Goal: Transaction & Acquisition: Purchase product/service

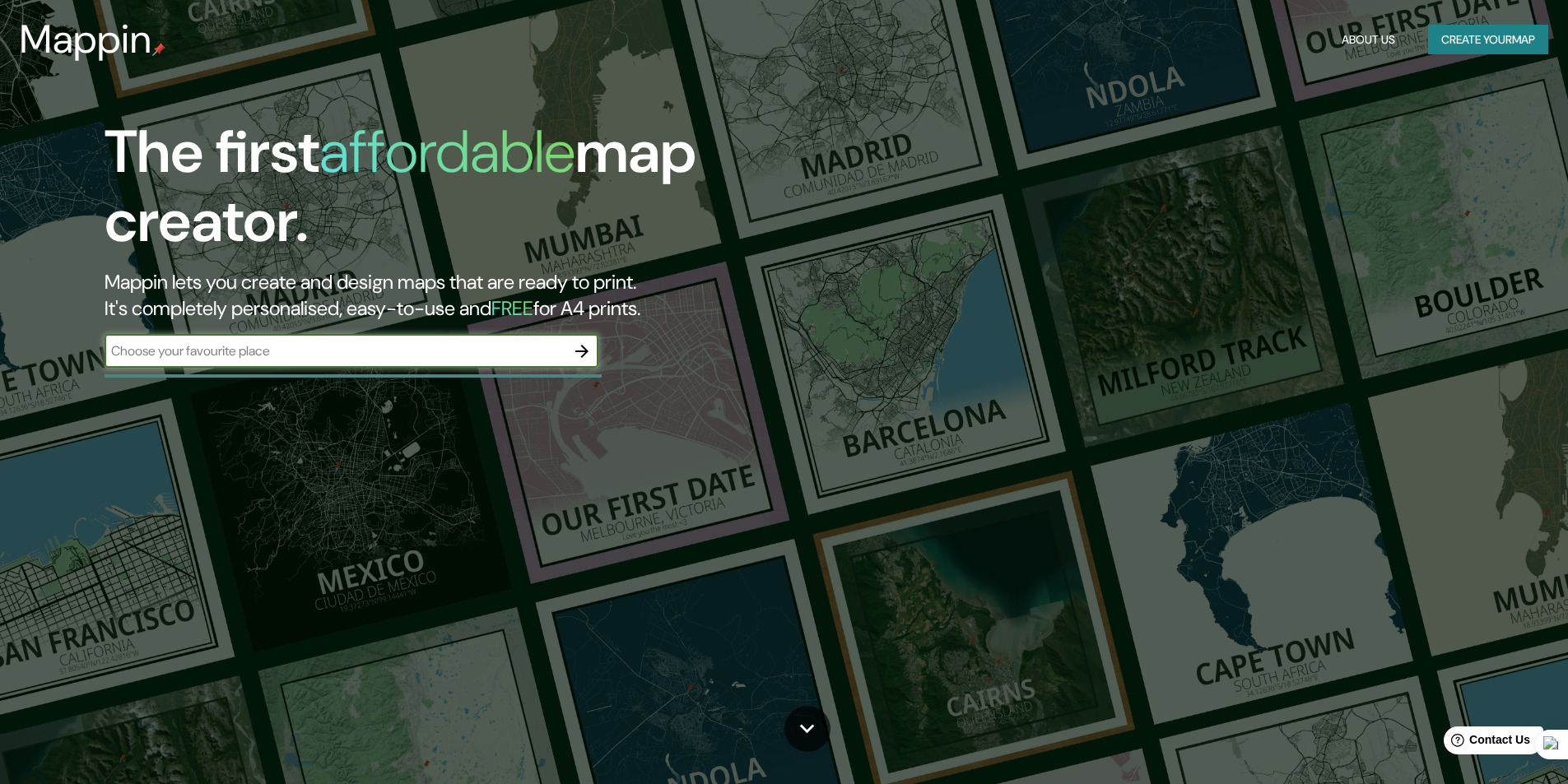
click at [453, 357] on input "text" at bounding box center [335, 351] width 461 height 19
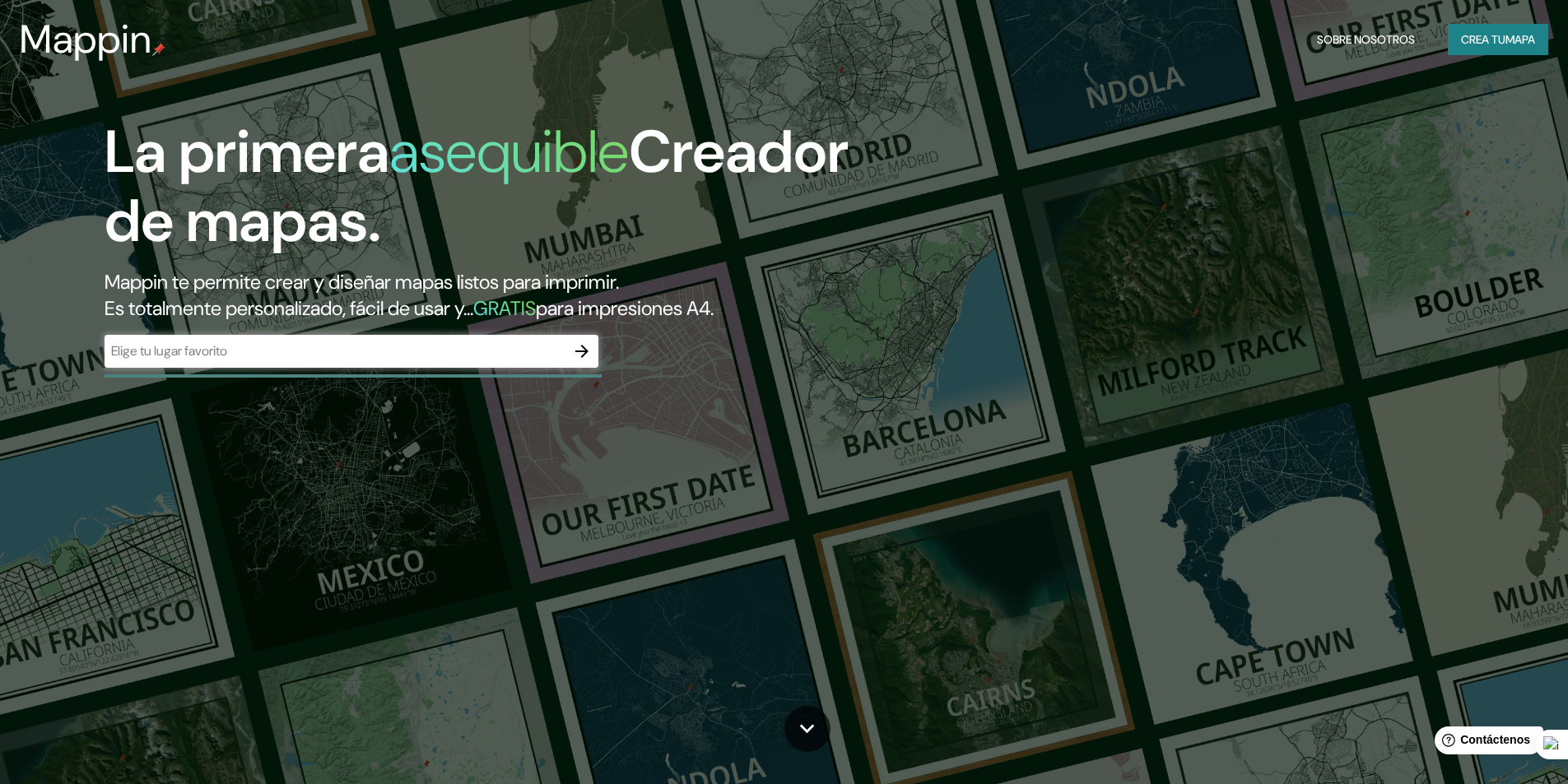
click at [493, 364] on div "​" at bounding box center [352, 351] width 494 height 33
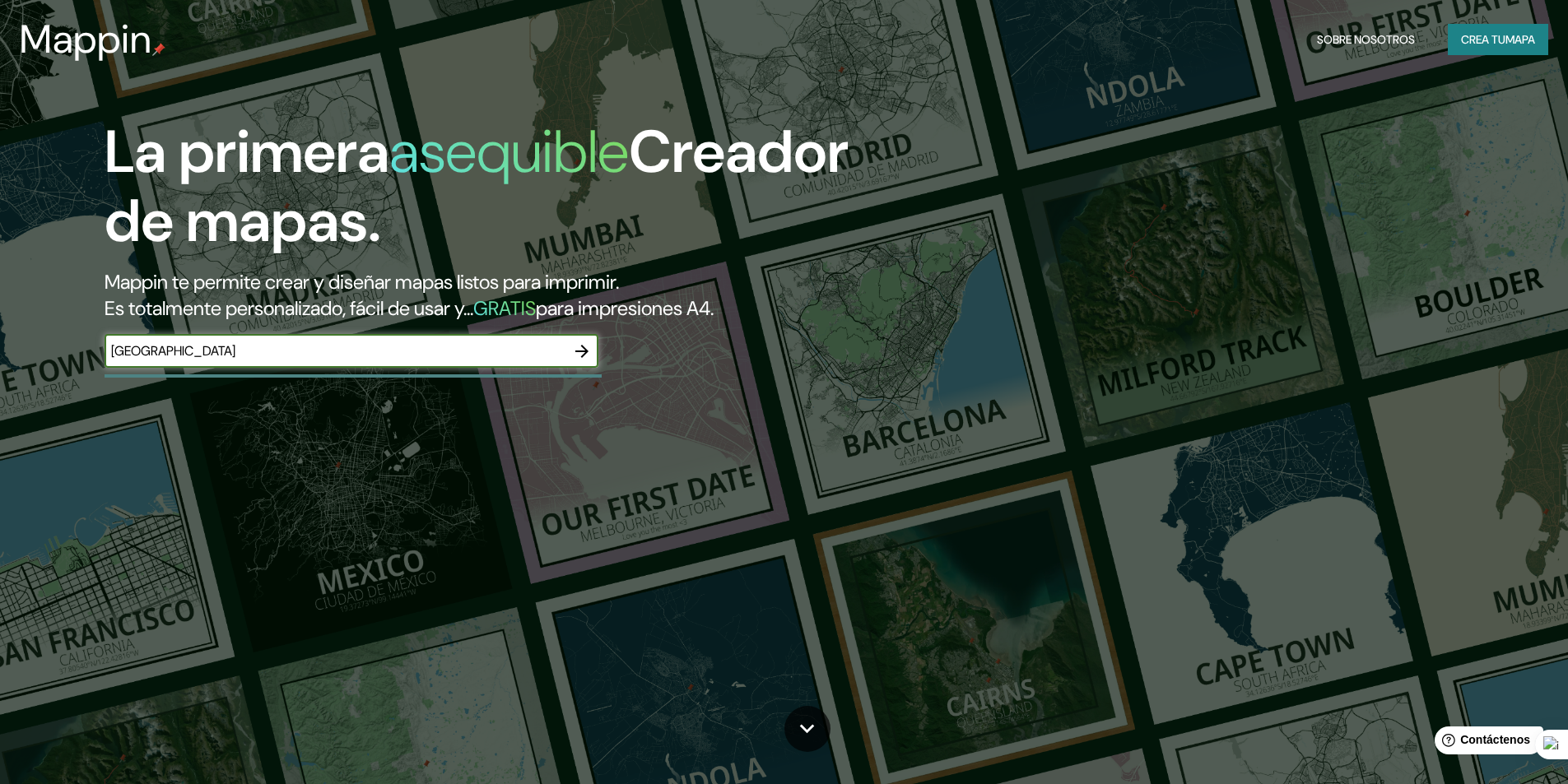
type input "[GEOGRAPHIC_DATA]"
click at [575, 355] on icon "button" at bounding box center [582, 351] width 20 height 20
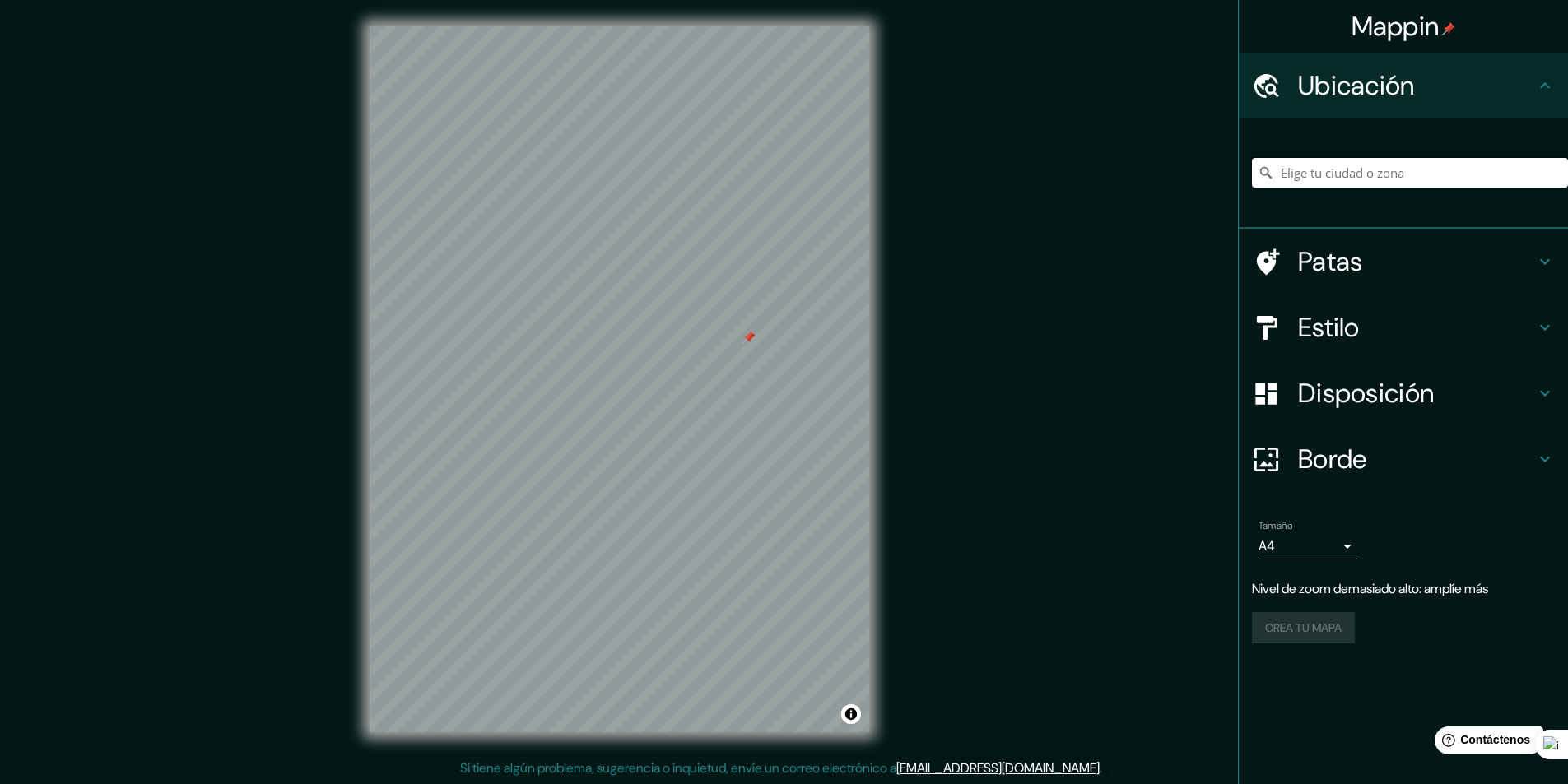
click at [1358, 175] on input "Elige tu ciudad o zona" at bounding box center [1410, 172] width 316 height 30
click at [1537, 80] on icon at bounding box center [1545, 86] width 20 height 20
click at [1542, 93] on icon at bounding box center [1545, 86] width 20 height 20
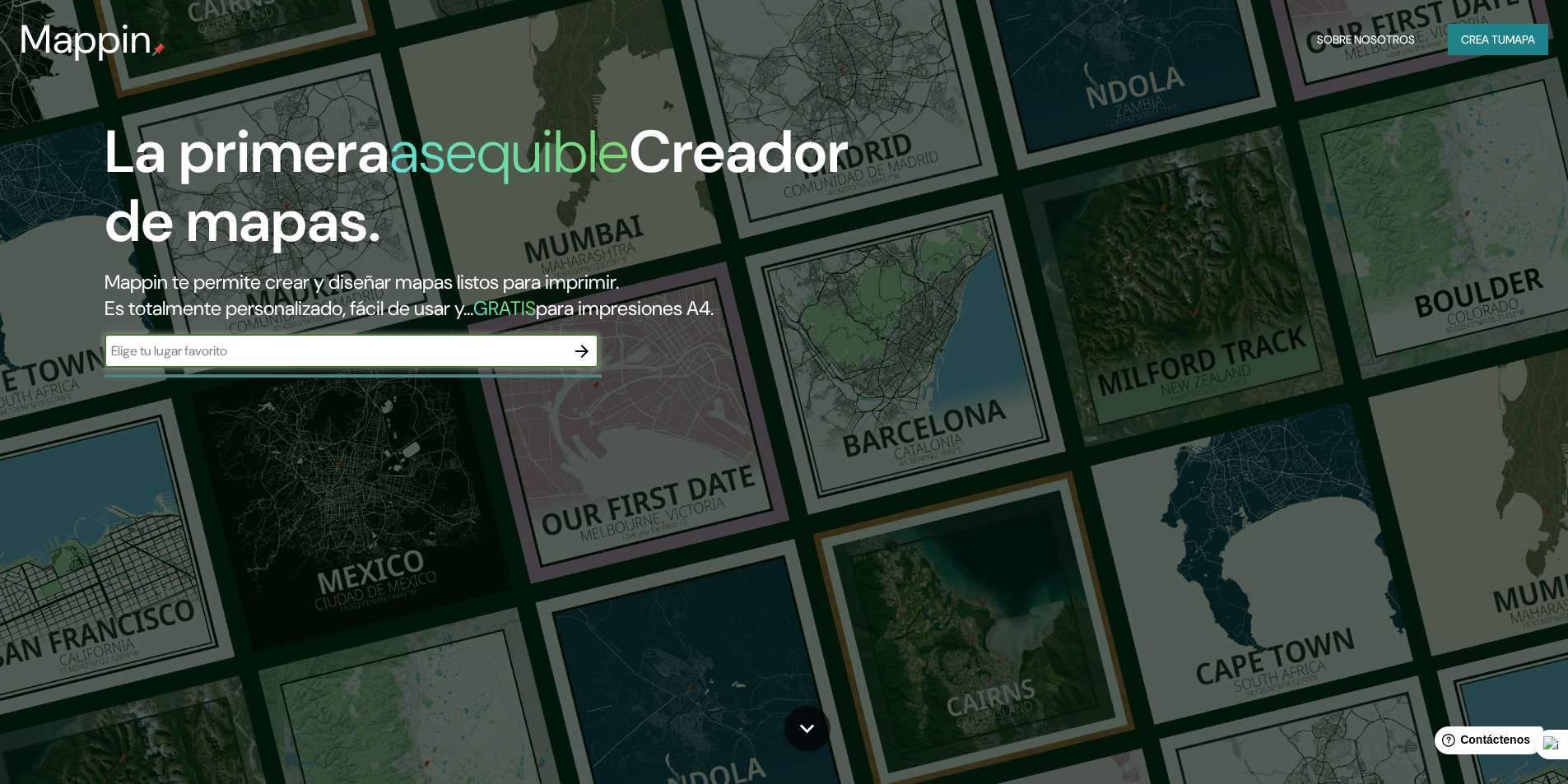
click at [251, 351] on input "text" at bounding box center [335, 351] width 461 height 19
type input "P"
type input "Chiclayo - [GEOGRAPHIC_DATA]"
click at [589, 356] on icon "button" at bounding box center [582, 351] width 20 height 20
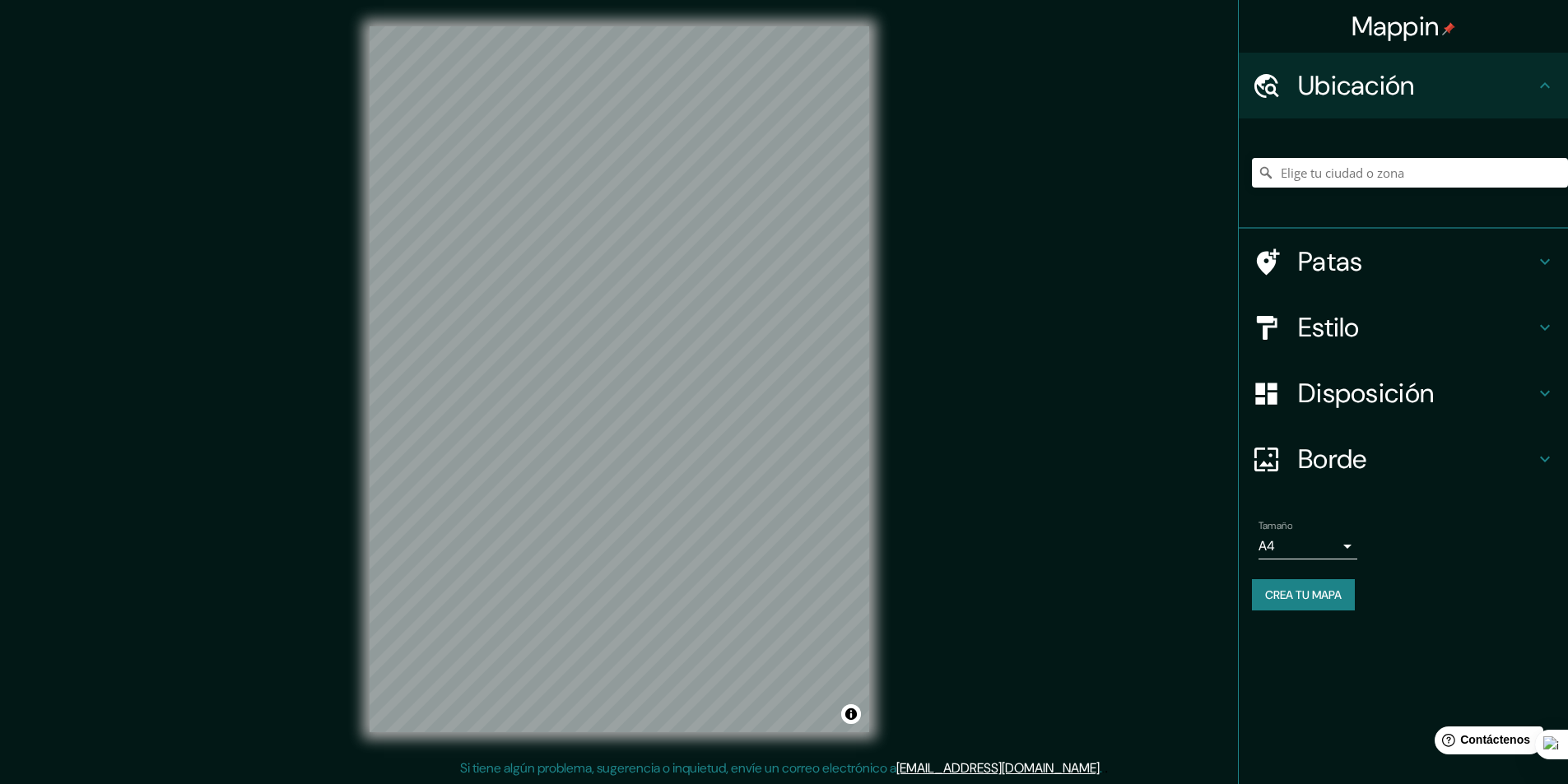
click at [1405, 339] on h4 "Estilo" at bounding box center [1417, 327] width 237 height 33
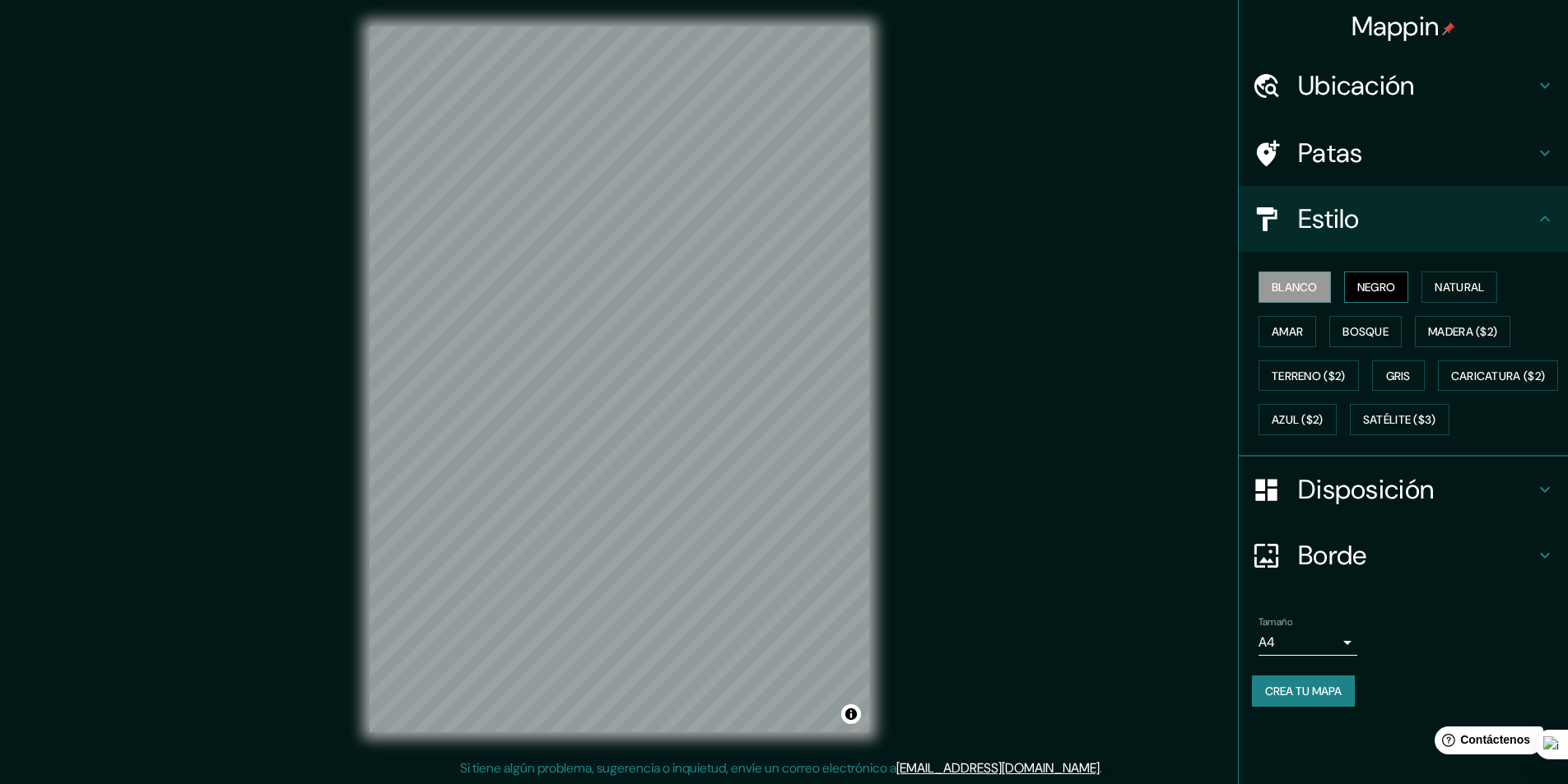
click at [1383, 296] on font "Negro" at bounding box center [1377, 287] width 39 height 22
click at [1447, 298] on button "Natural" at bounding box center [1460, 287] width 76 height 32
click at [1454, 329] on font "Madera ($2)" at bounding box center [1463, 332] width 69 height 14
click at [1381, 328] on font "Bosque" at bounding box center [1365, 332] width 46 height 14
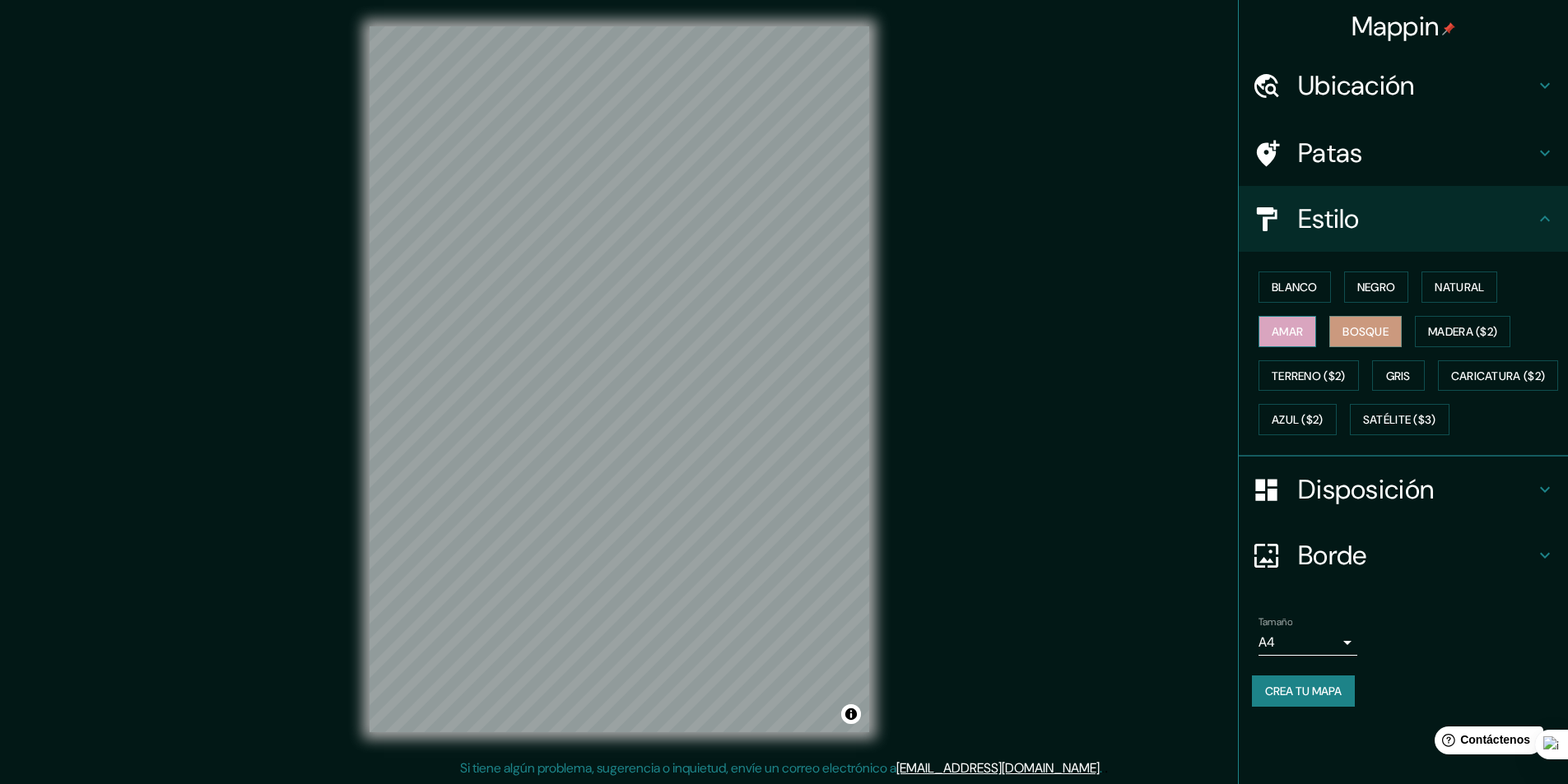
click at [1299, 336] on font "Amar" at bounding box center [1288, 332] width 32 height 14
click at [1398, 376] on font "Gris" at bounding box center [1398, 376] width 24 height 14
click at [1357, 403] on div "Blanco Negro Natural Amar Bosque Madera ($2) Terreno ($2) Gris Caricatura ($2) …" at bounding box center [1410, 353] width 316 height 177
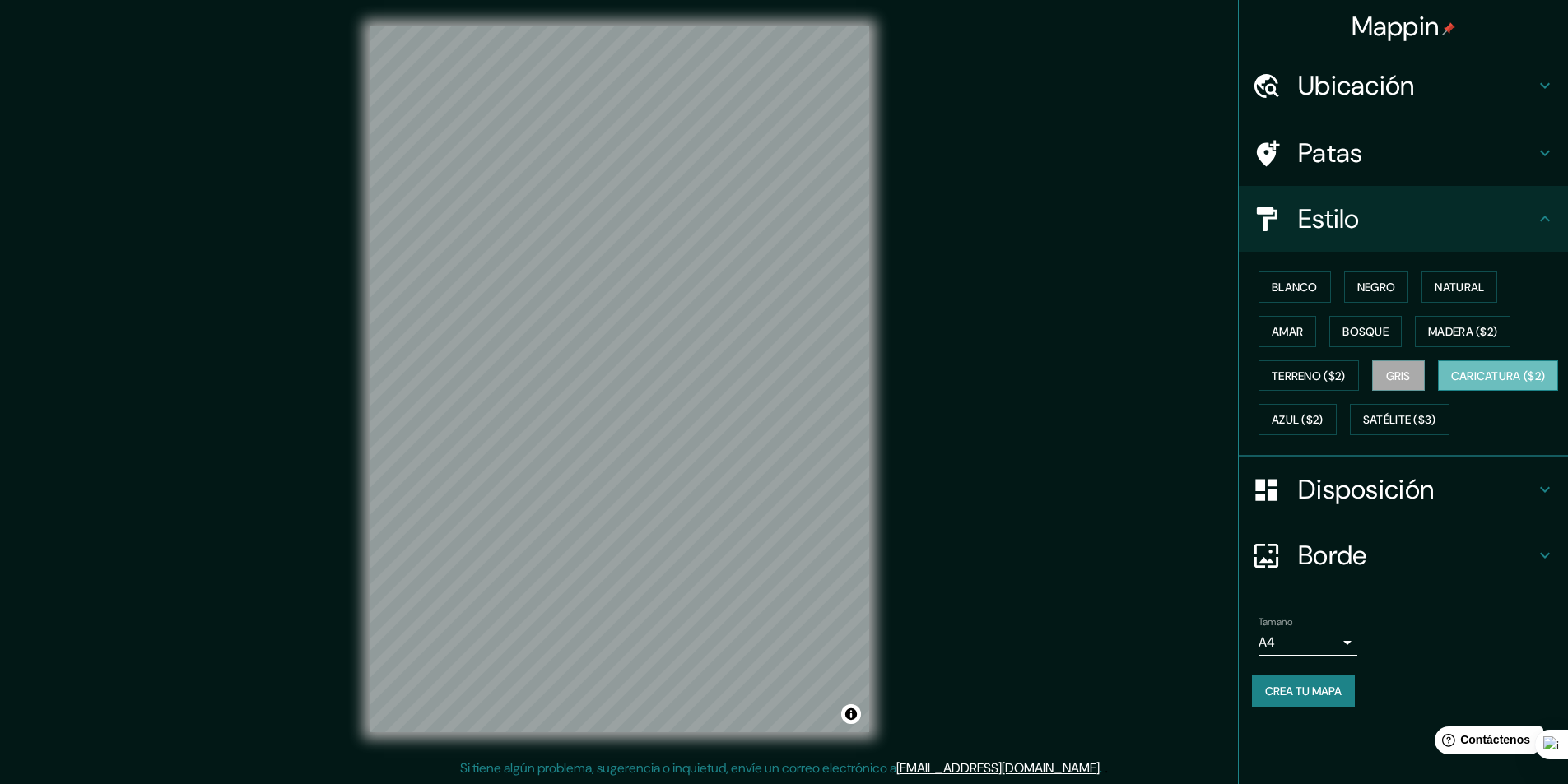
click at [1452, 384] on font "Caricatura ($2)" at bounding box center [1499, 376] width 95 height 14
click at [1324, 414] on font "Azul ($2)" at bounding box center [1298, 420] width 52 height 14
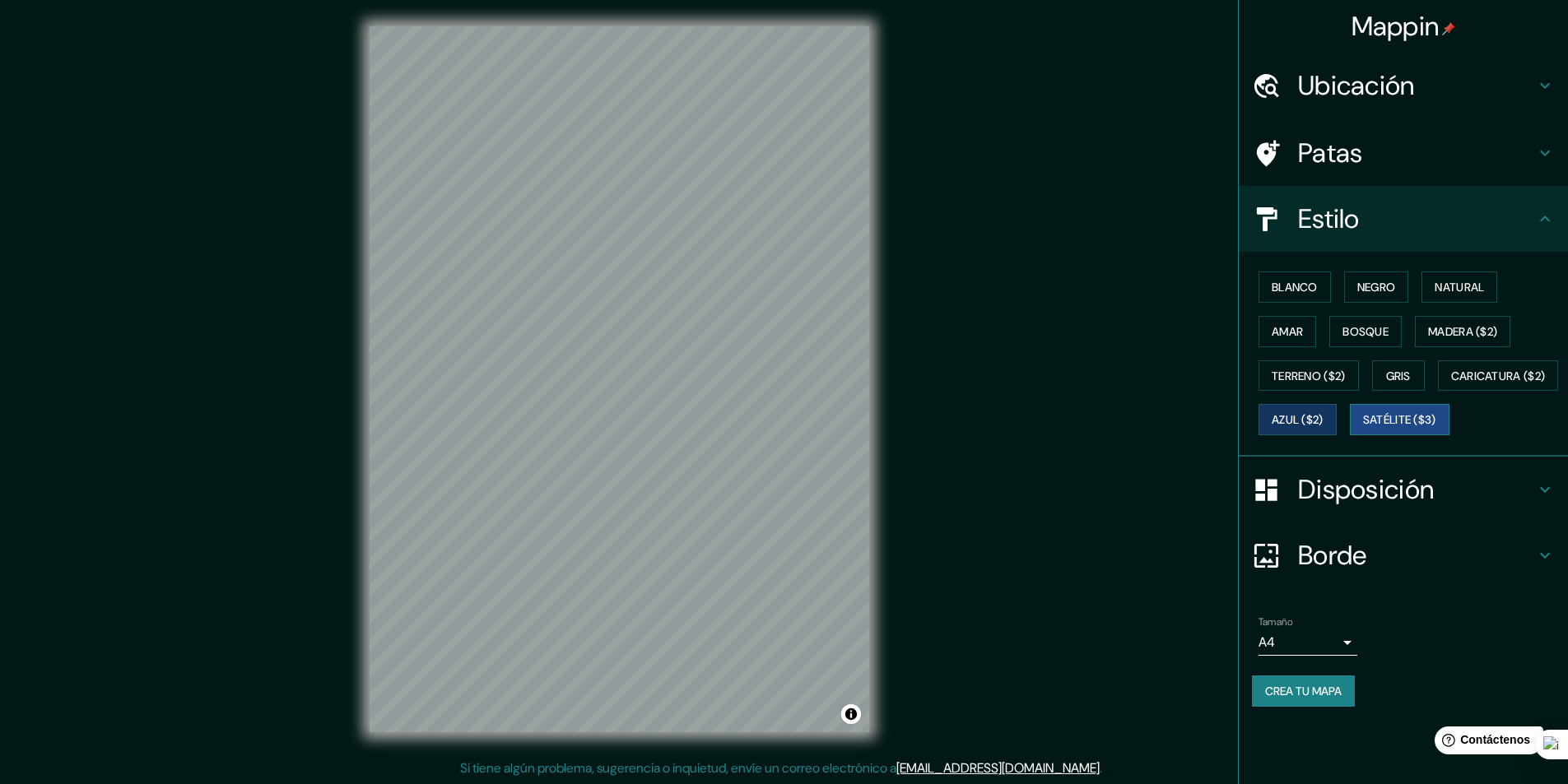
click at [1363, 428] on font "Satélite ($3)" at bounding box center [1399, 420] width 73 height 14
click at [1396, 290] on font "Negro" at bounding box center [1377, 287] width 39 height 14
click at [1363, 428] on font "Satélite ($3)" at bounding box center [1399, 420] width 73 height 14
click at [1385, 279] on font "Negro" at bounding box center [1377, 287] width 39 height 14
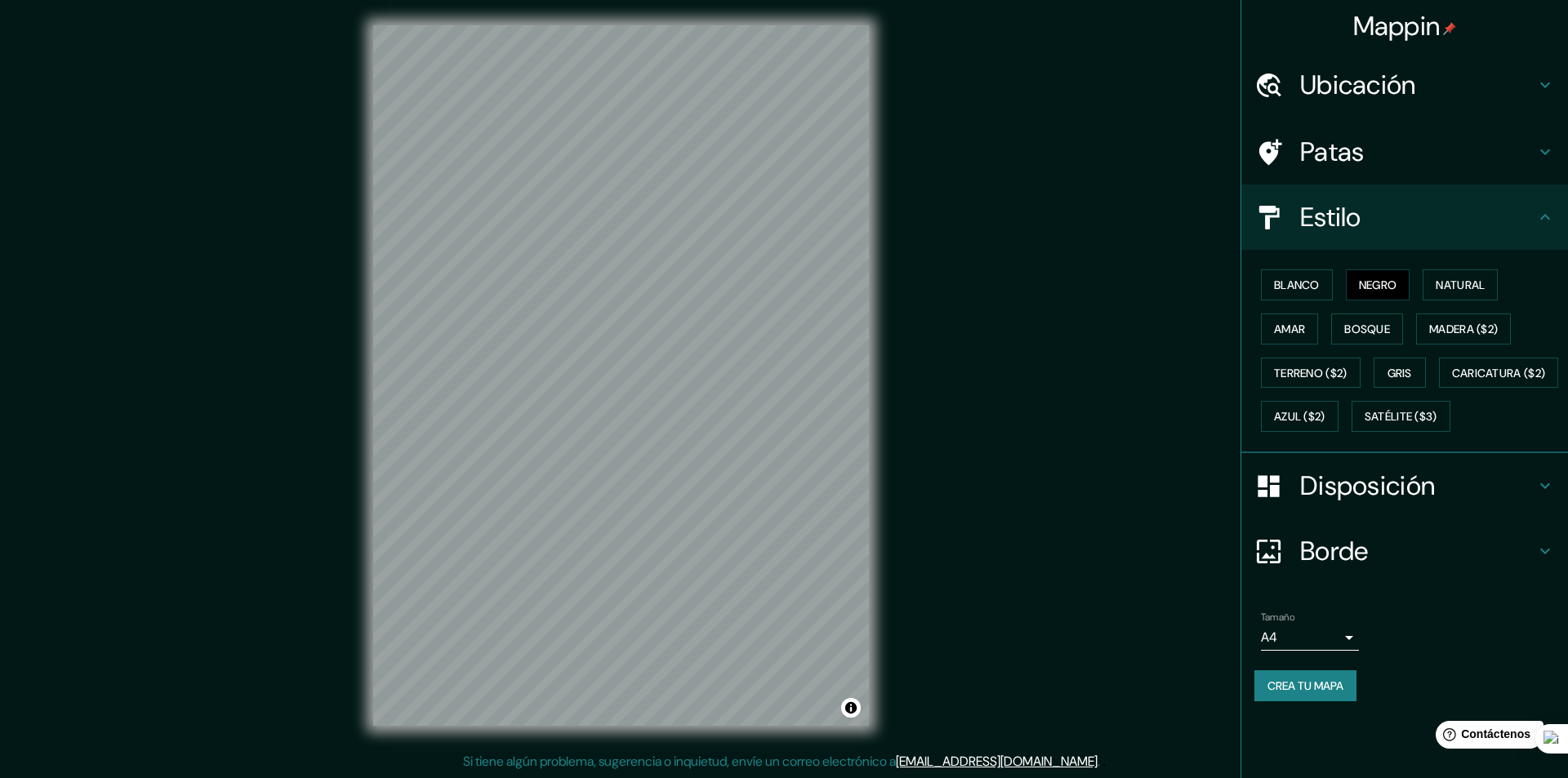
click at [1327, 685] on body "Mappin Ubicación Patas Estilo Blanco Negro Natural [PERSON_NAME] ($2) Terreno (…" at bounding box center [784, 388] width 1568 height 778
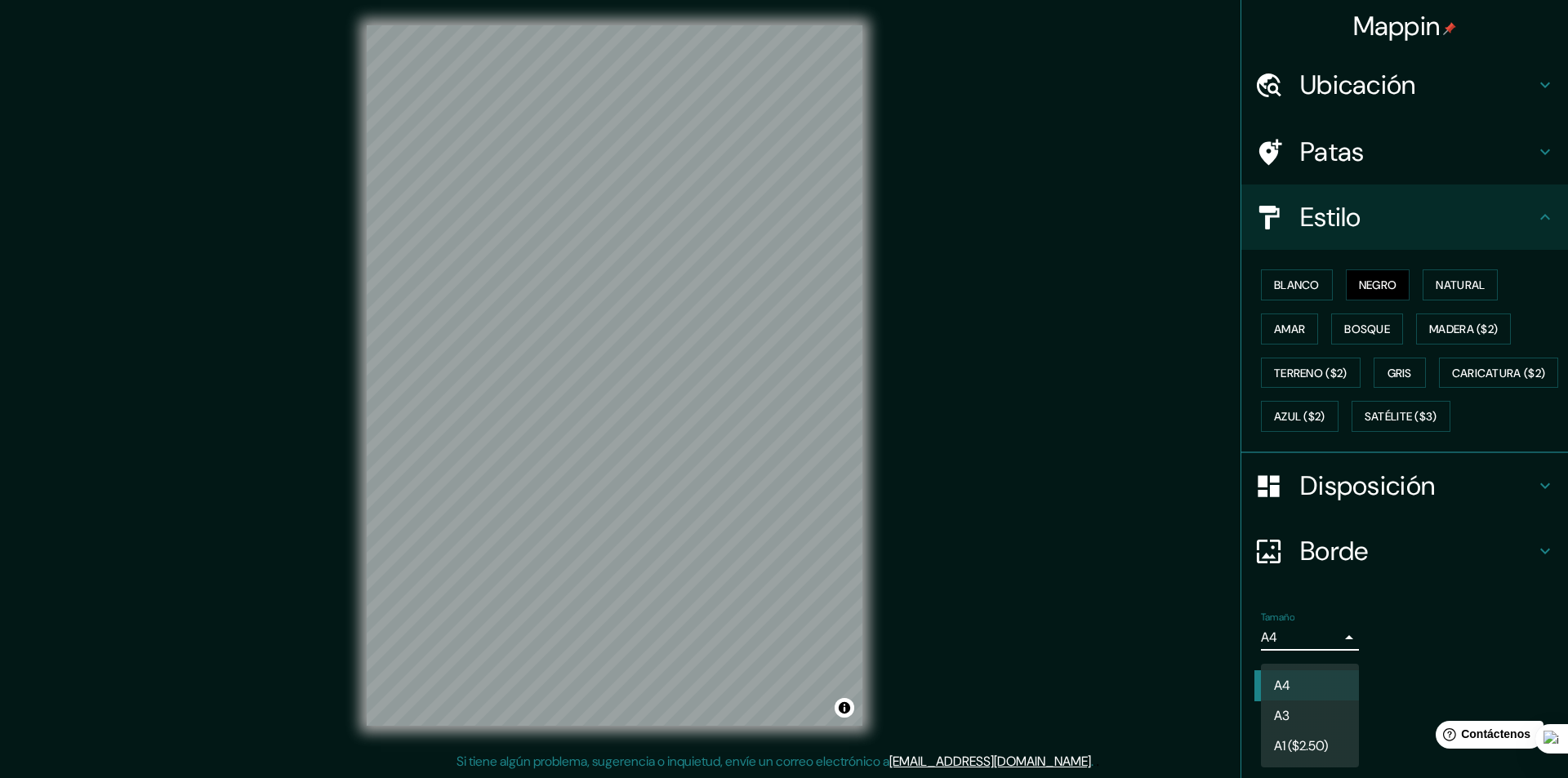
click at [1322, 720] on li "A3" at bounding box center [1310, 715] width 98 height 30
type input "a4"
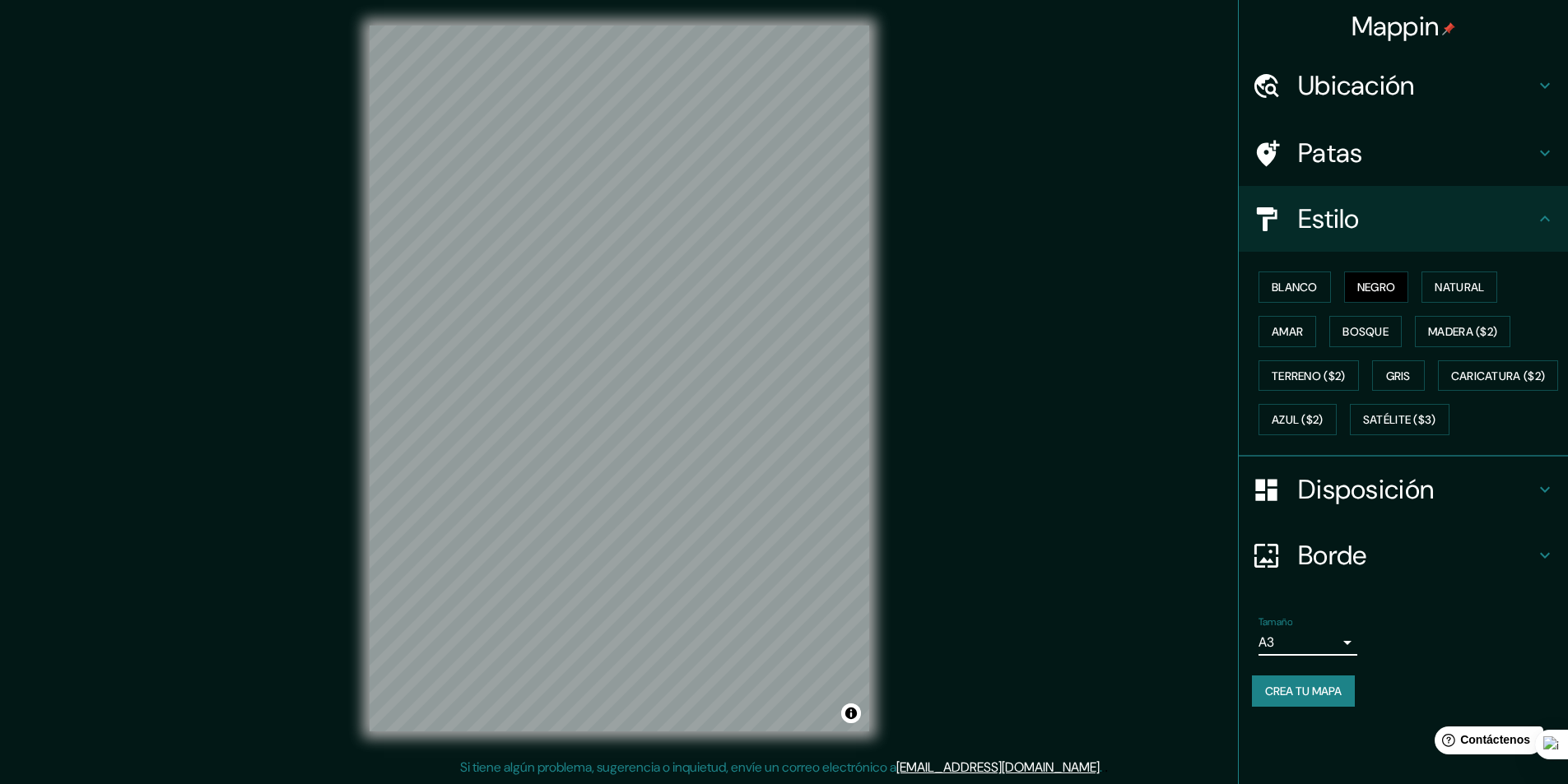
click at [1405, 506] on font "Disposición" at bounding box center [1366, 489] width 136 height 34
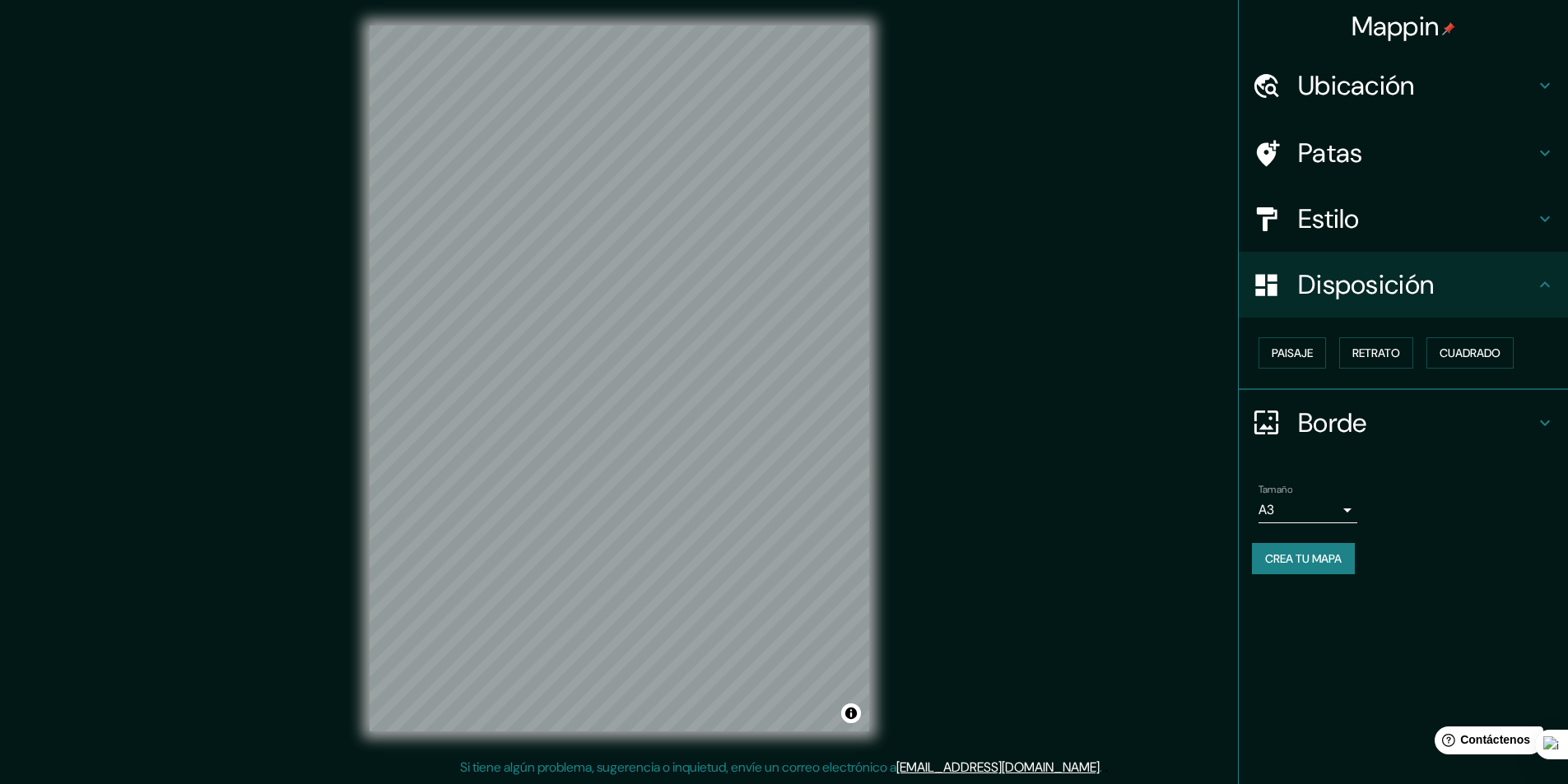
click at [1385, 296] on font "Disposición" at bounding box center [1366, 285] width 136 height 34
click at [1383, 345] on font "Retrato" at bounding box center [1376, 352] width 48 height 14
click at [1382, 349] on font "Retrato" at bounding box center [1376, 352] width 48 height 14
click at [1316, 345] on button "Paisaje" at bounding box center [1292, 352] width 68 height 32
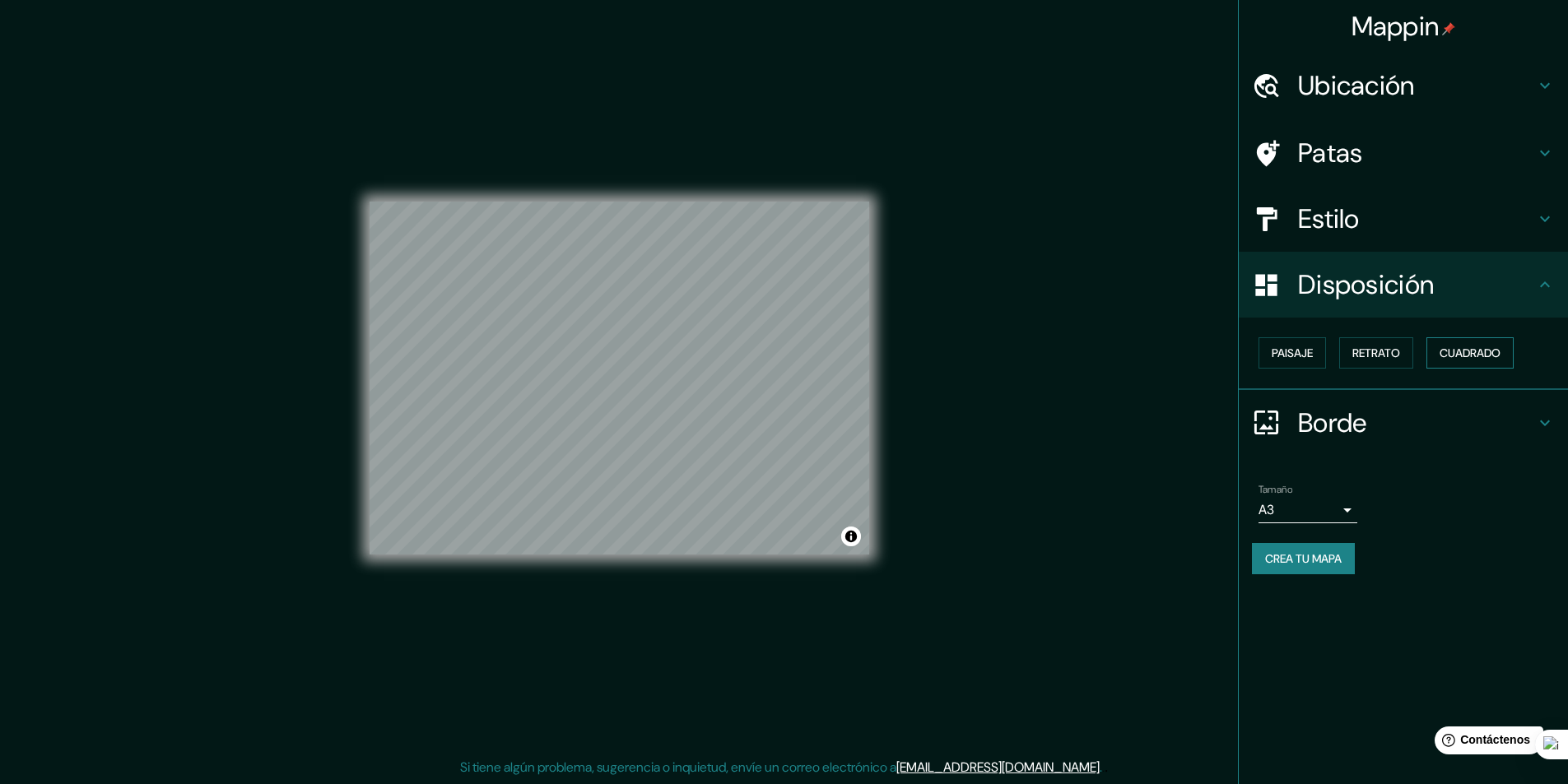
click at [1457, 354] on font "Cuadrado" at bounding box center [1471, 352] width 61 height 14
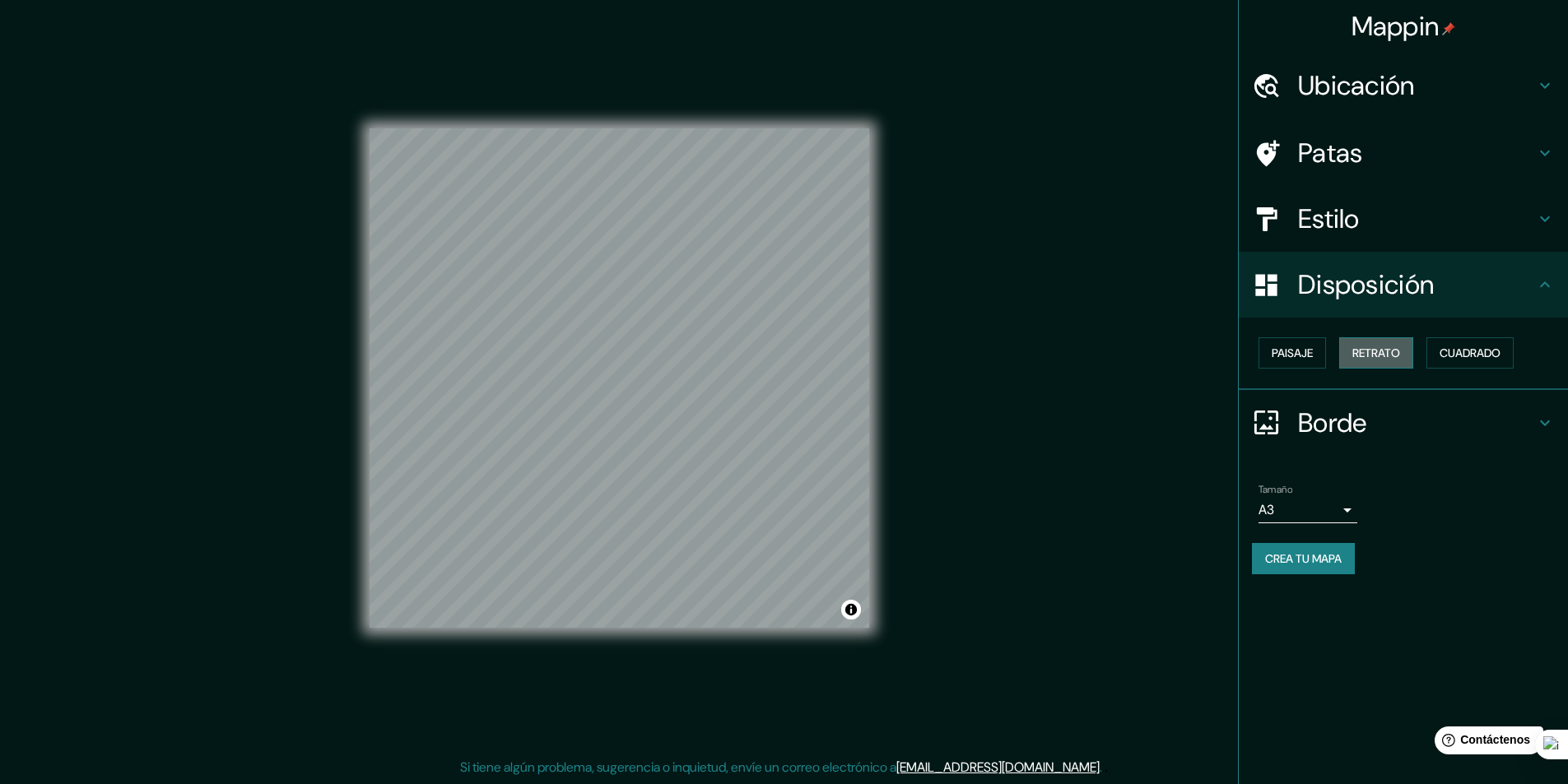
click at [1394, 348] on font "Retrato" at bounding box center [1376, 352] width 48 height 14
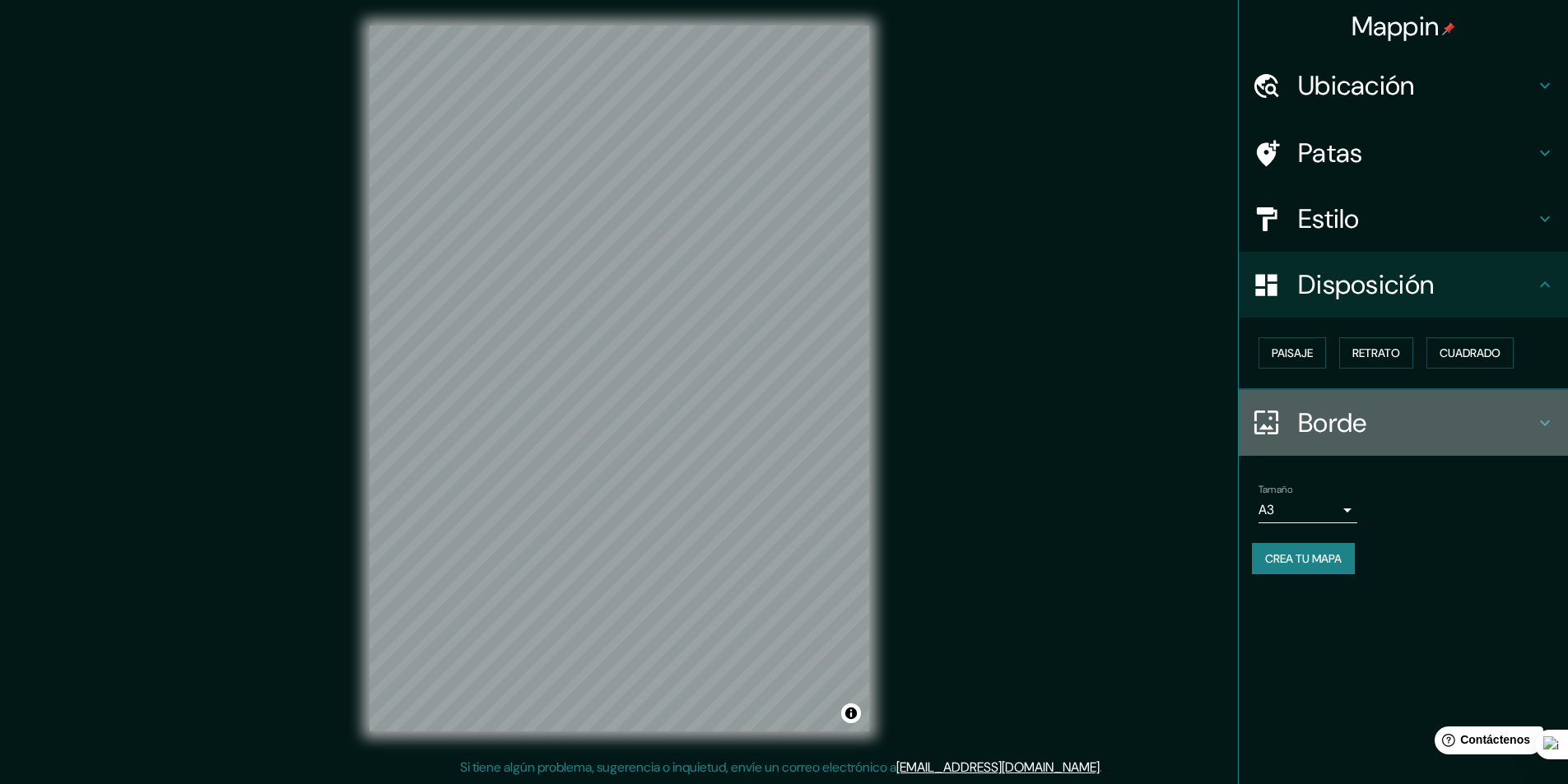
click at [1426, 423] on h4 "Borde" at bounding box center [1417, 423] width 237 height 33
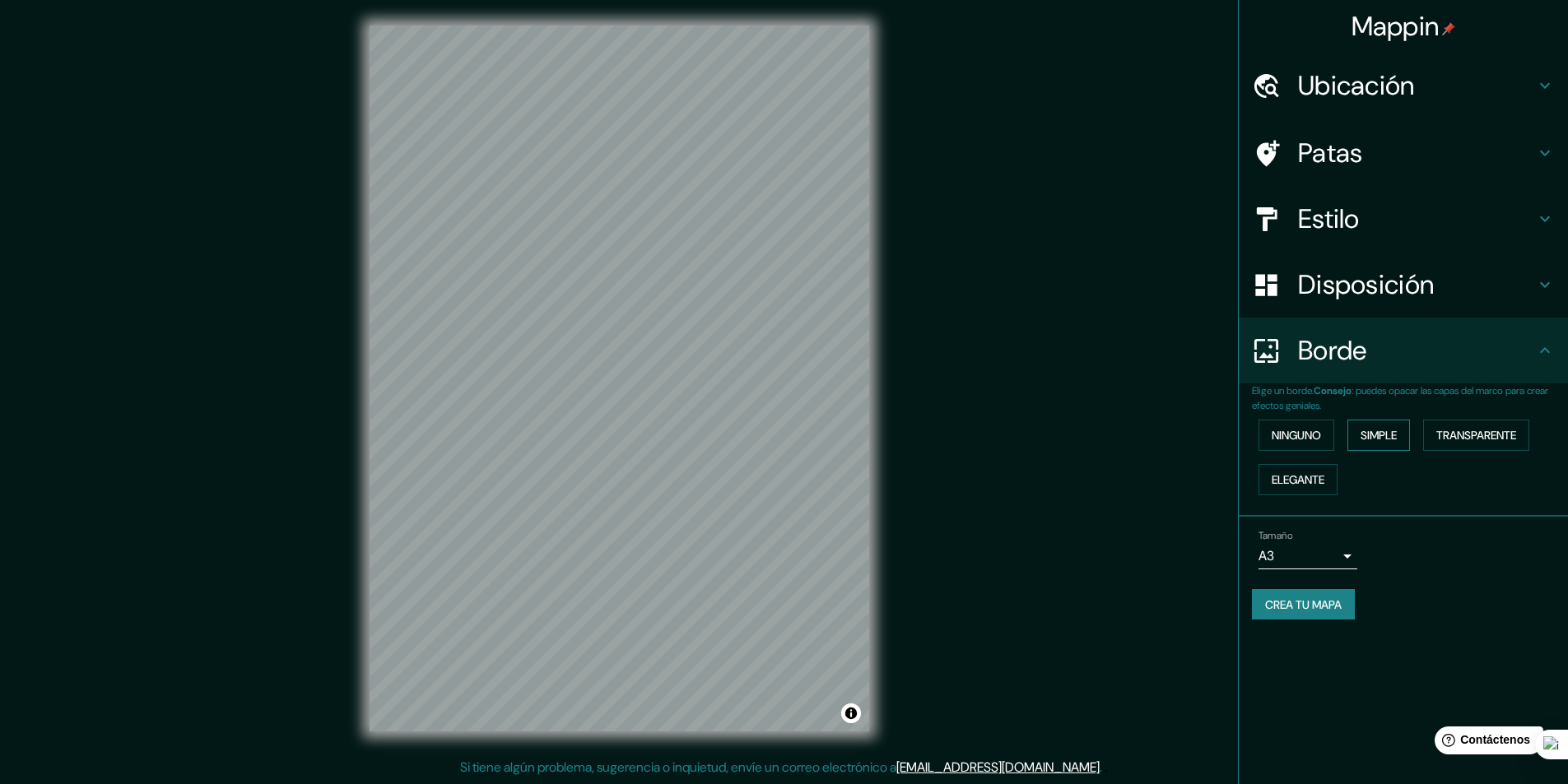
click at [1385, 438] on font "Simple" at bounding box center [1379, 435] width 36 height 14
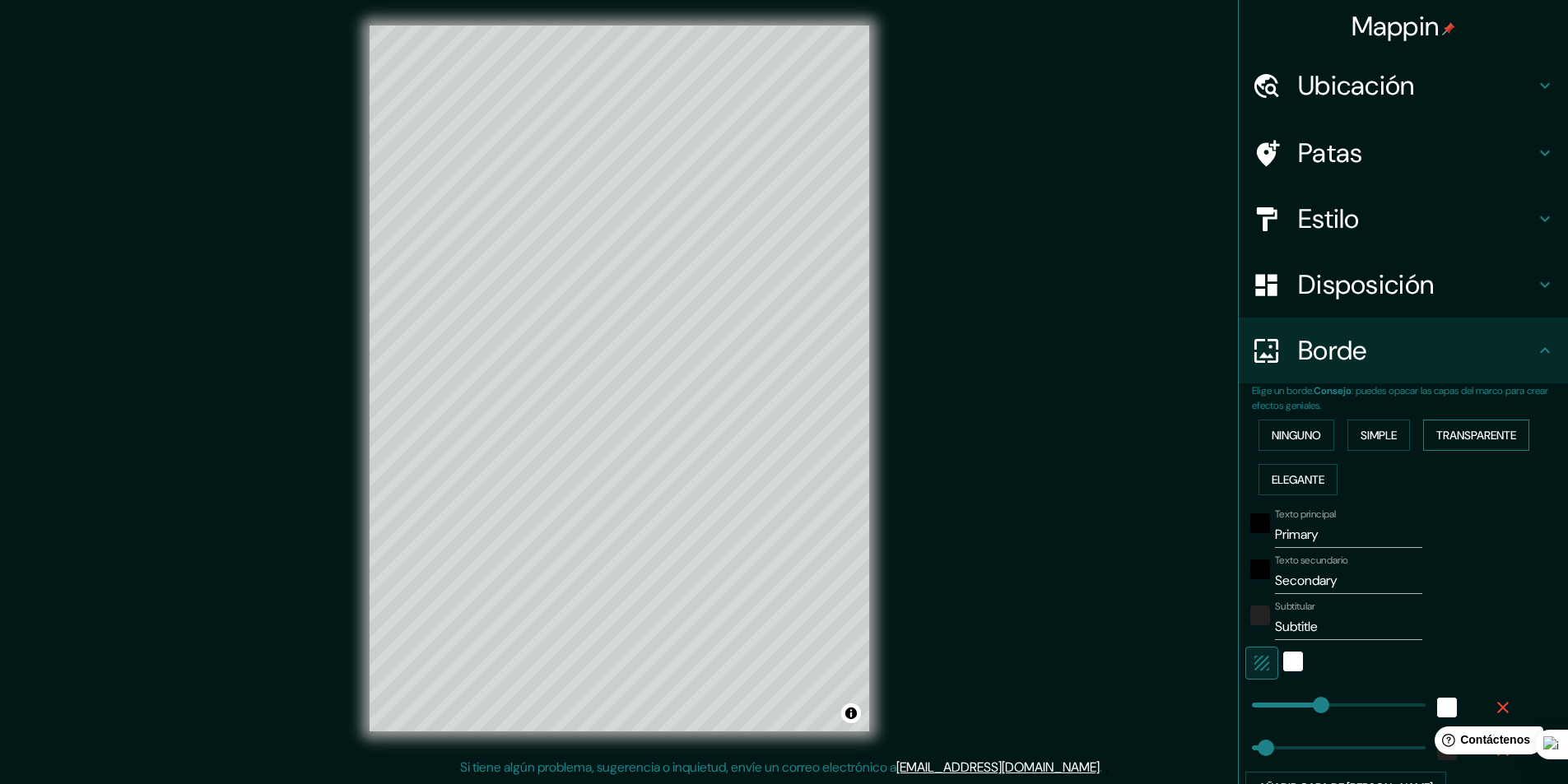
click at [1475, 438] on font "Transparente" at bounding box center [1476, 435] width 80 height 14
click at [1299, 477] on font "Elegante" at bounding box center [1298, 479] width 52 height 14
click at [1286, 429] on font "Ninguno" at bounding box center [1297, 435] width 50 height 14
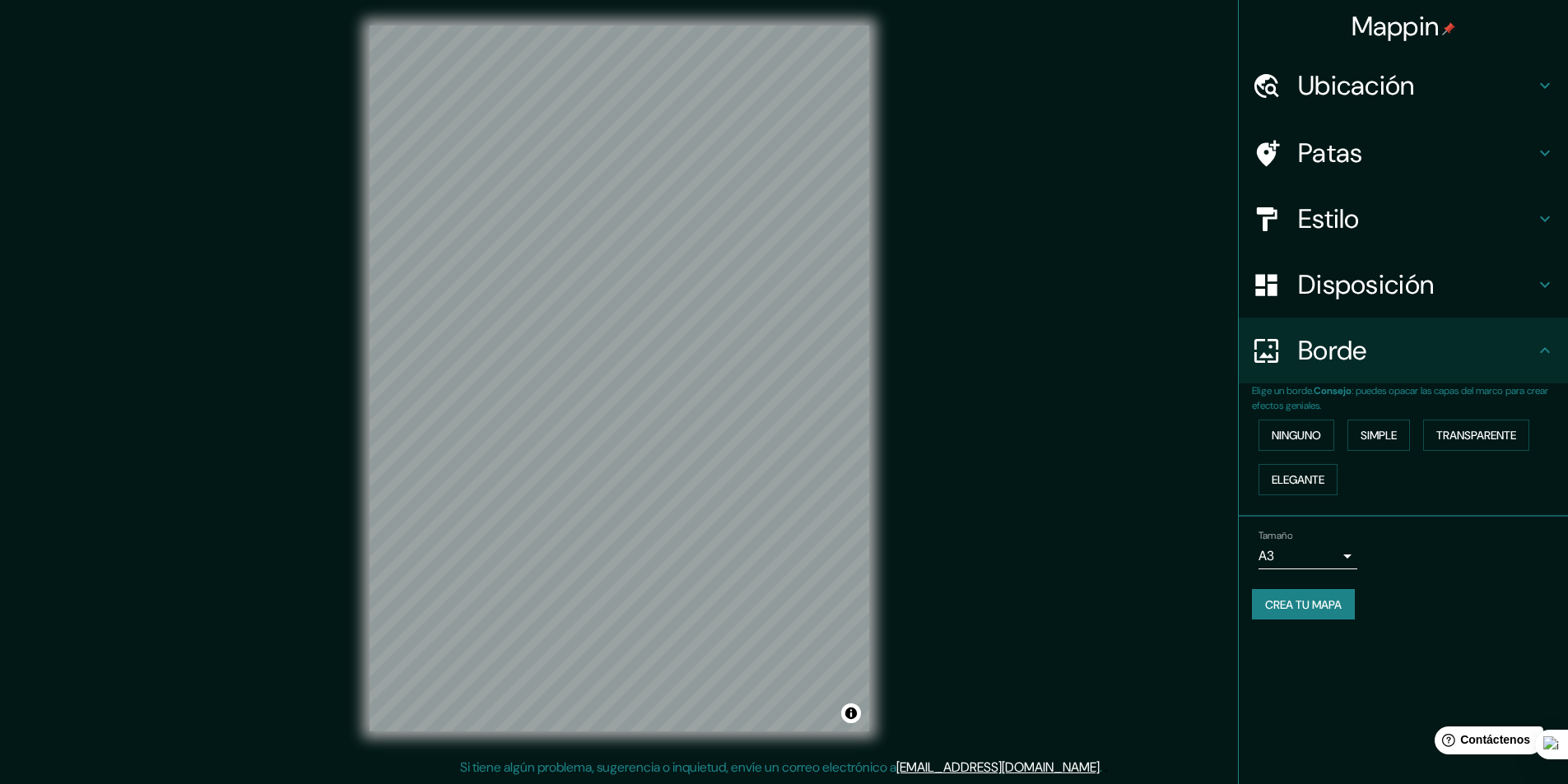
scroll to position [0, 0]
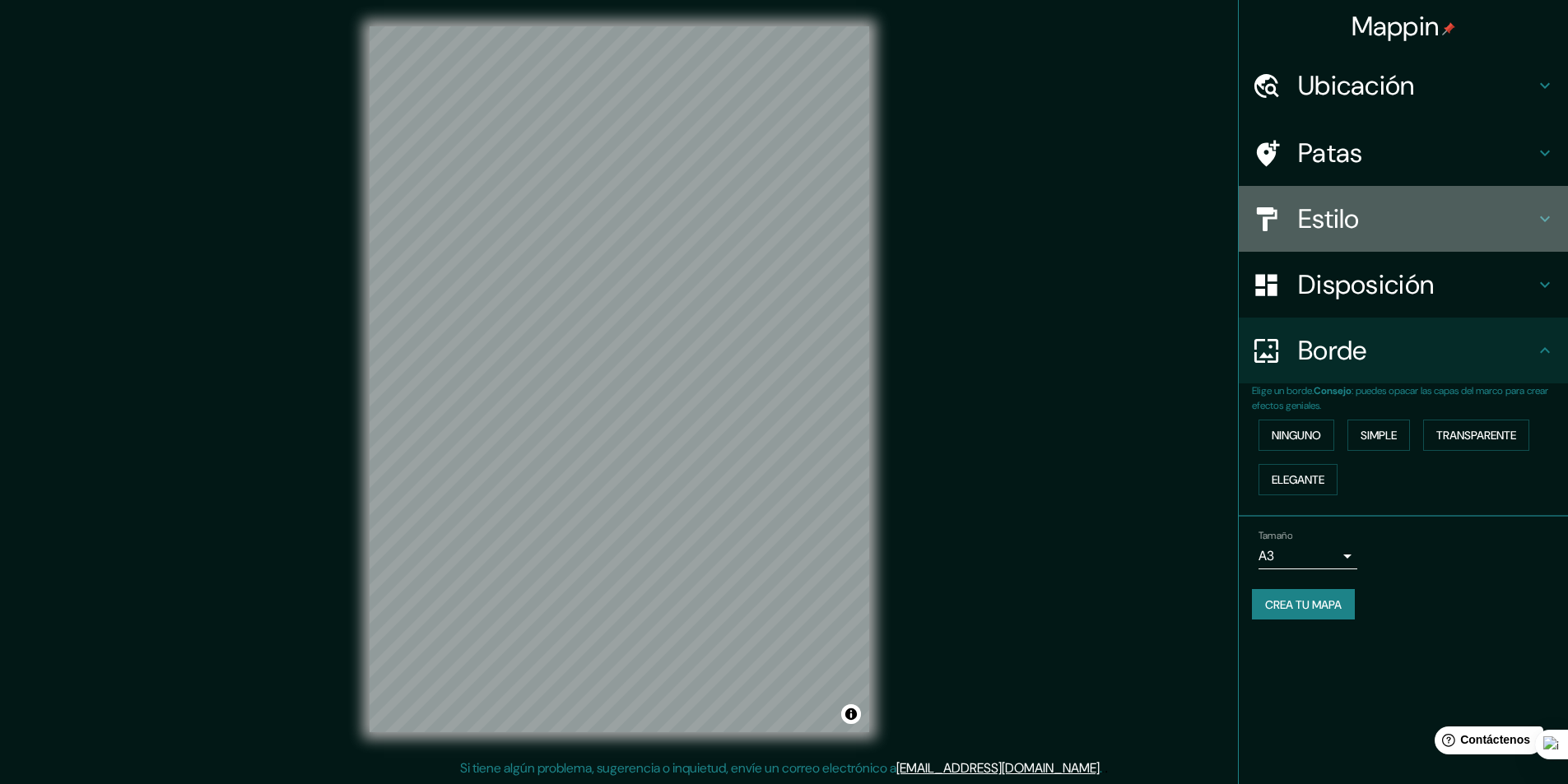
click at [1360, 220] on font "Estilo" at bounding box center [1329, 219] width 61 height 34
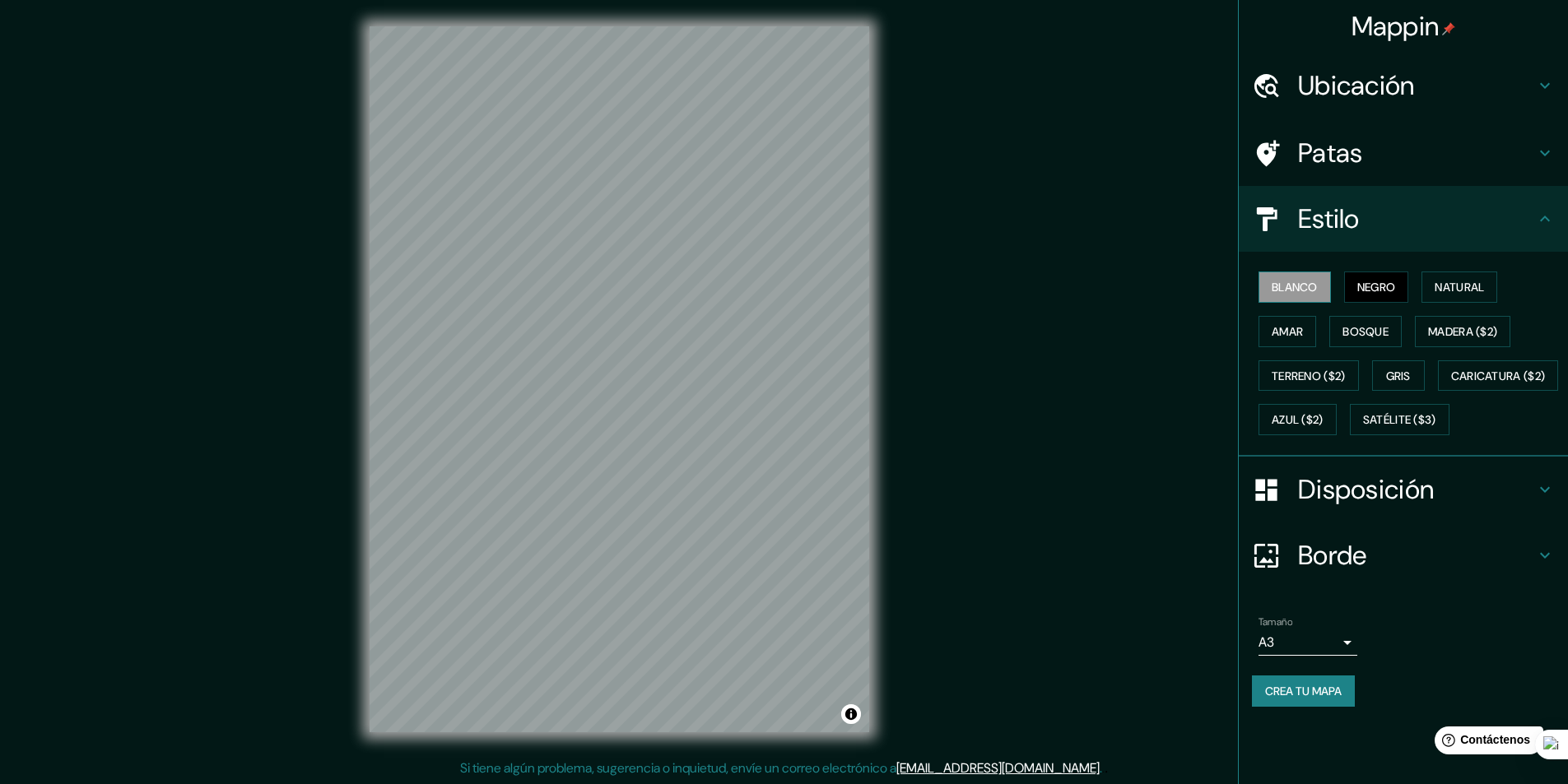
click at [1292, 282] on font "Blanco" at bounding box center [1295, 287] width 46 height 14
click at [1367, 277] on font "Negro" at bounding box center [1377, 287] width 39 height 22
click at [1298, 282] on font "Blanco" at bounding box center [1295, 287] width 46 height 14
click at [1377, 288] on font "Negro" at bounding box center [1377, 287] width 39 height 14
click at [1289, 290] on font "Blanco" at bounding box center [1295, 287] width 46 height 14
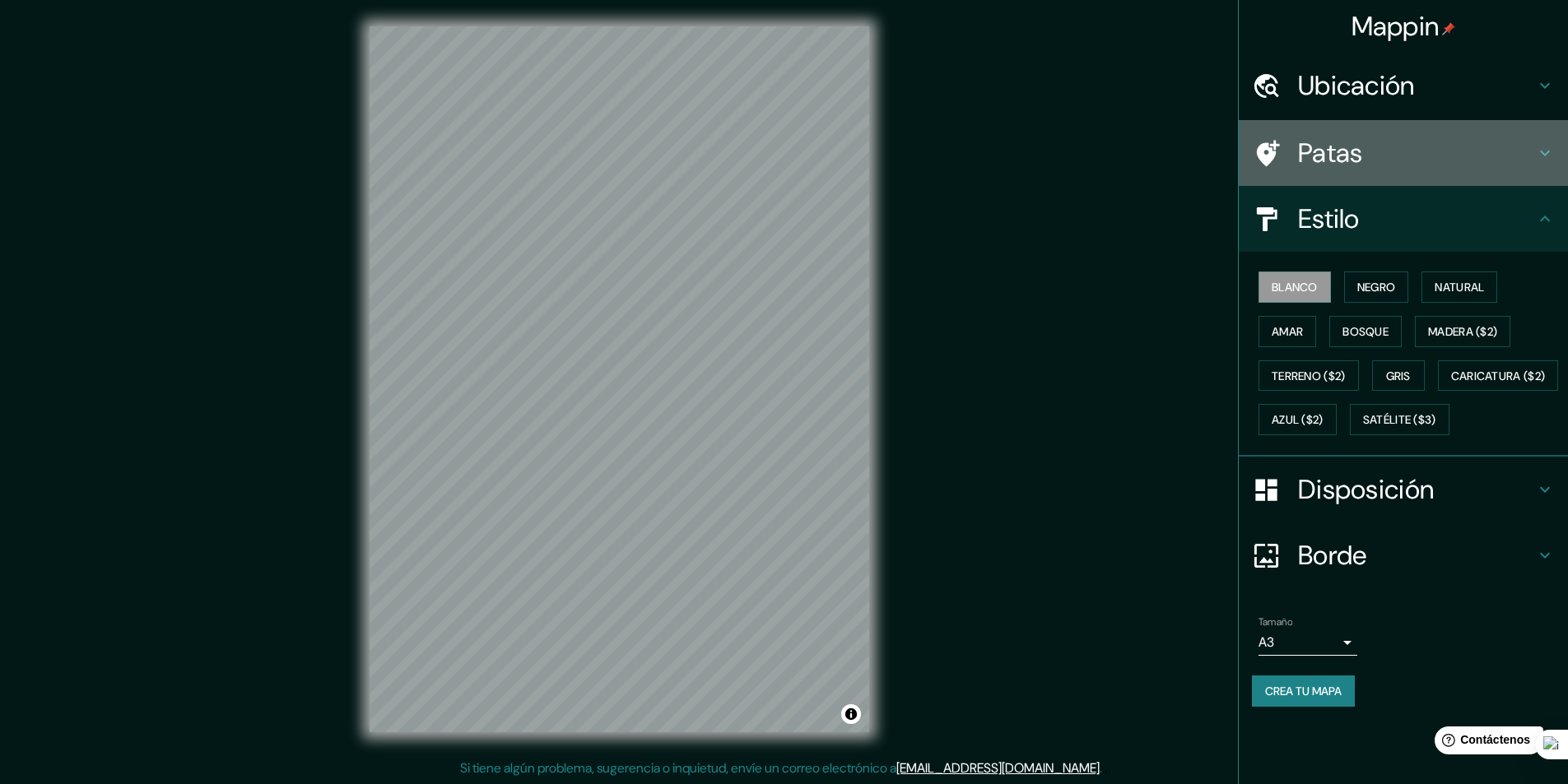
click at [1353, 160] on font "Patas" at bounding box center [1331, 153] width 65 height 34
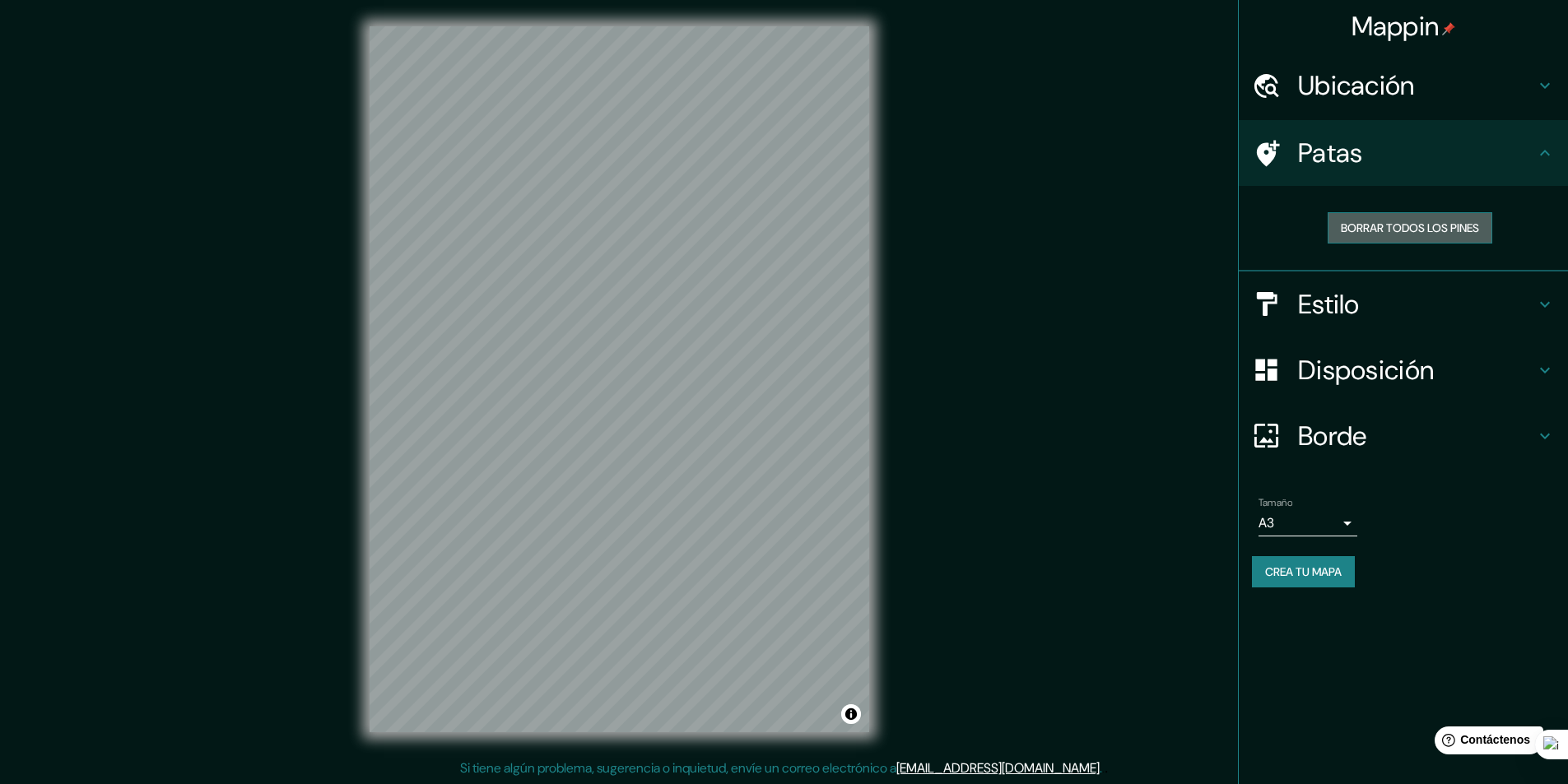
click at [1396, 229] on font "Borrar todos los pines" at bounding box center [1409, 228] width 138 height 14
click at [1365, 90] on font "Ubicación" at bounding box center [1357, 86] width 117 height 34
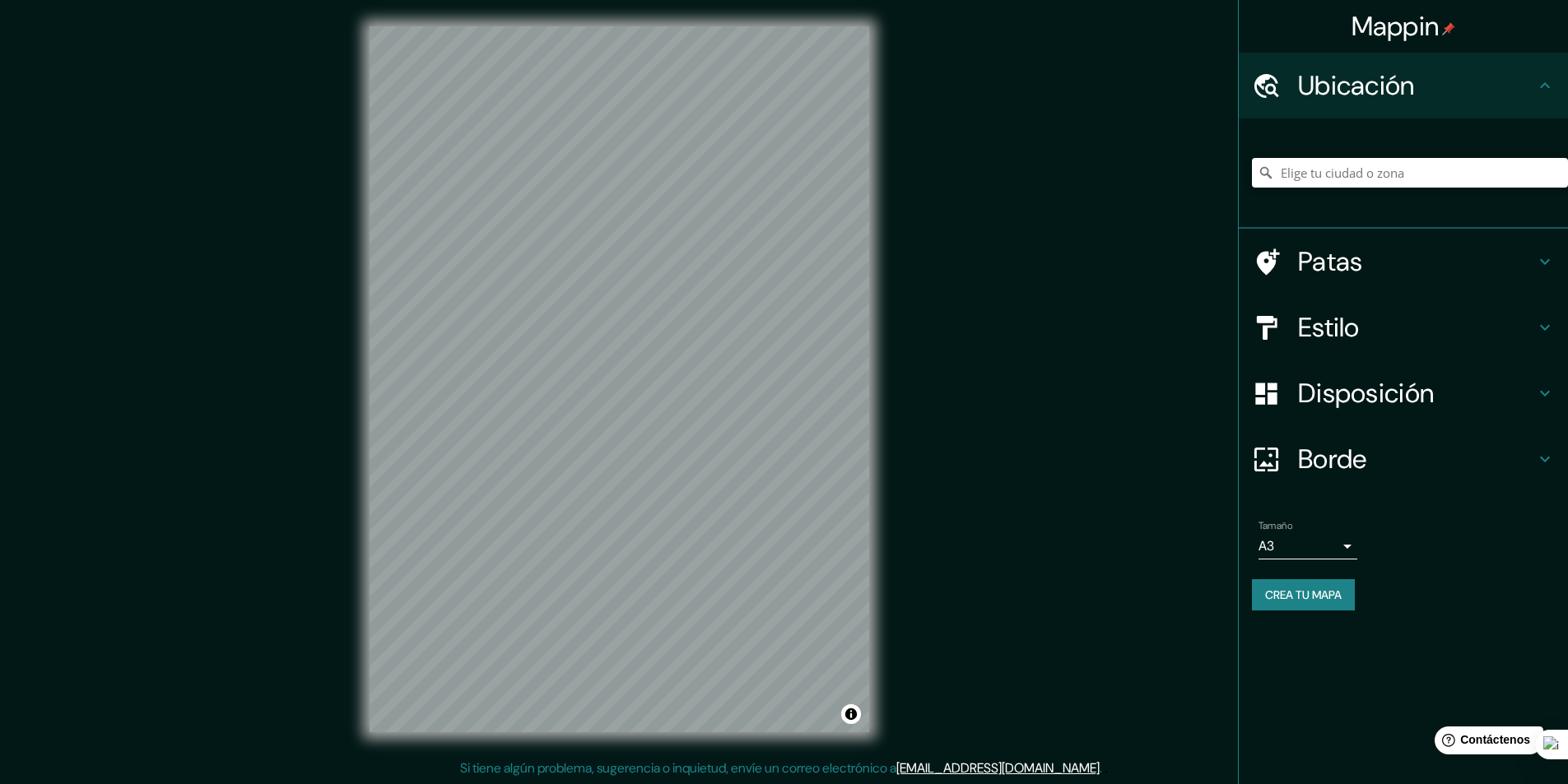
click at [1365, 90] on font "Ubicación" at bounding box center [1357, 86] width 117 height 34
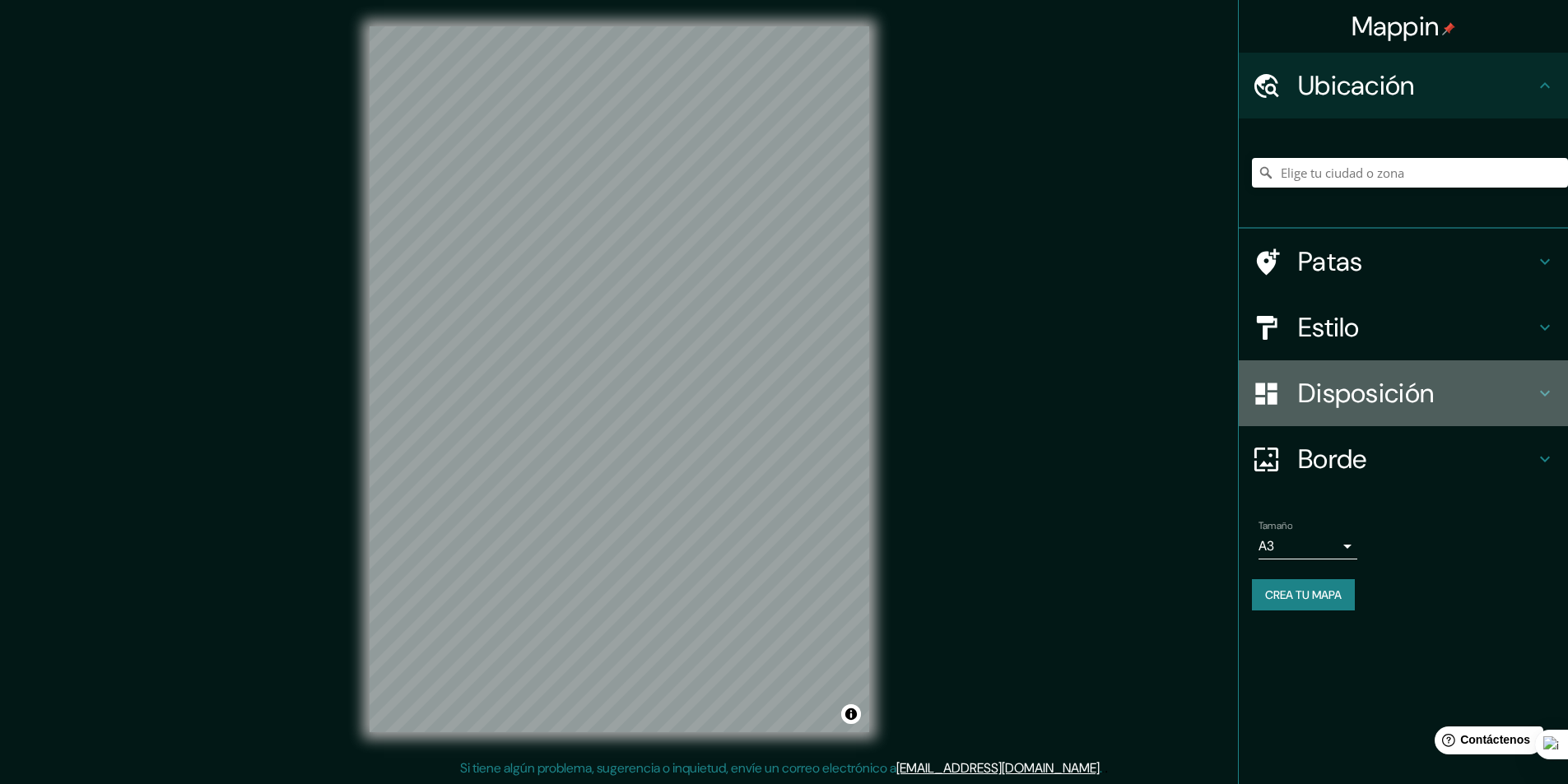
click at [1392, 394] on font "Disposición" at bounding box center [1366, 393] width 136 height 34
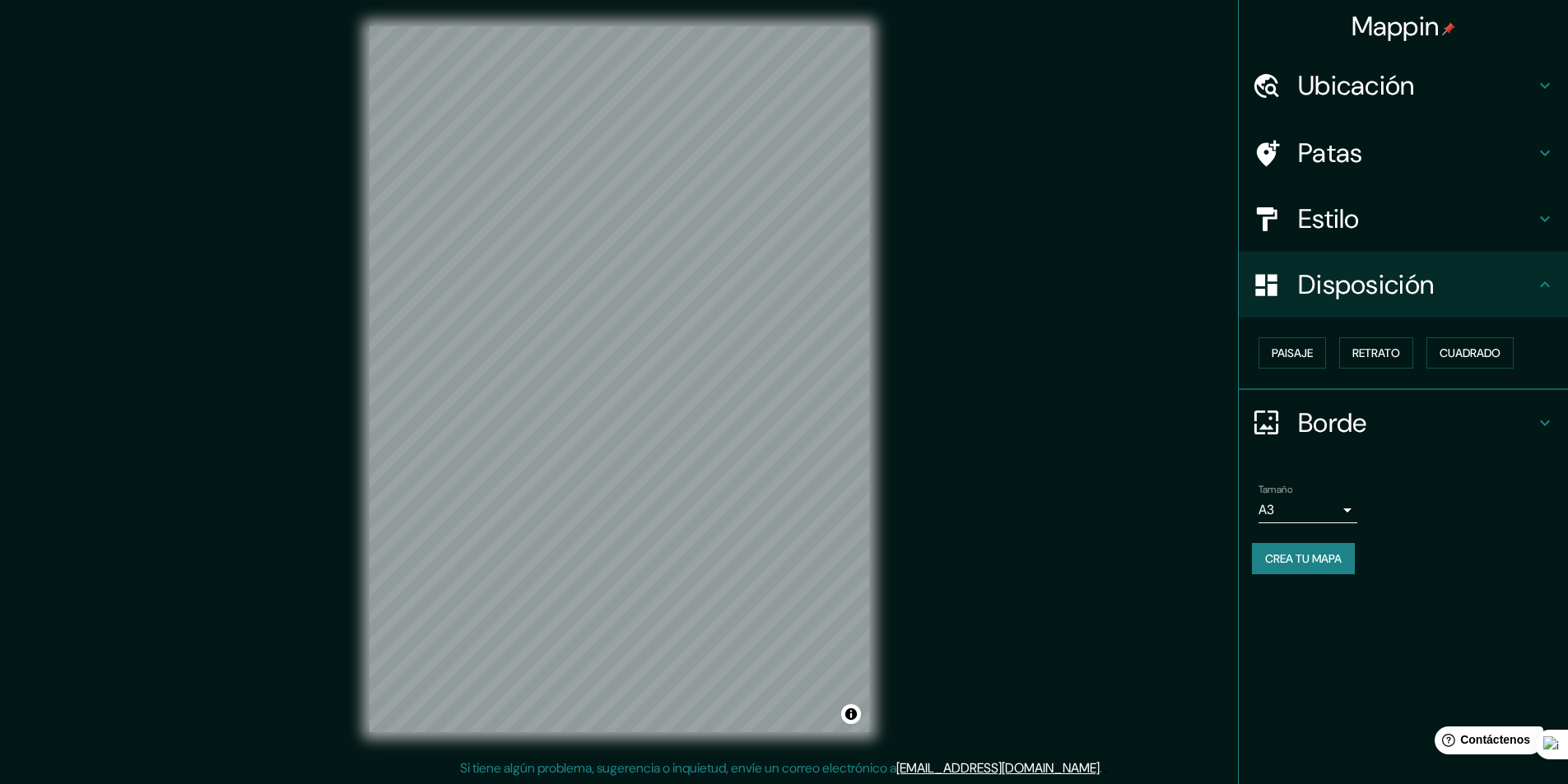
click at [1347, 262] on div "Disposición" at bounding box center [1403, 284] width 329 height 66
